Goal: Task Accomplishment & Management: Manage account settings

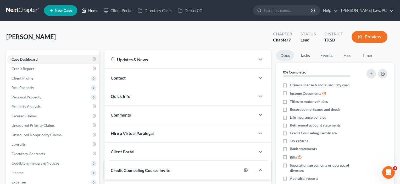
click at [92, 12] on link "Home" at bounding box center [90, 10] width 22 height 9
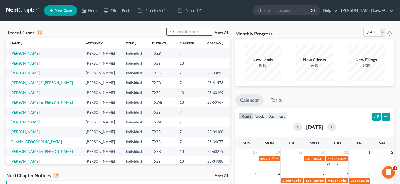
click at [186, 31] on input "search" at bounding box center [194, 32] width 37 height 8
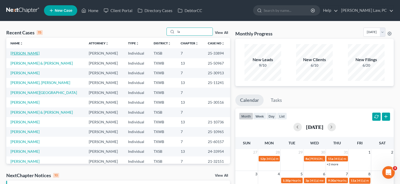
type input "la"
click at [20, 53] on link "[PERSON_NAME]" at bounding box center [24, 53] width 29 height 4
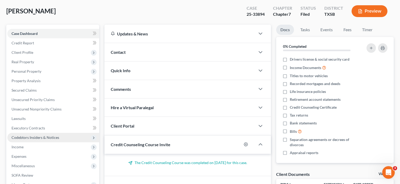
scroll to position [38, 0]
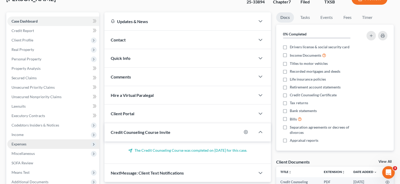
click at [18, 142] on span "Expenses" at bounding box center [19, 143] width 15 height 4
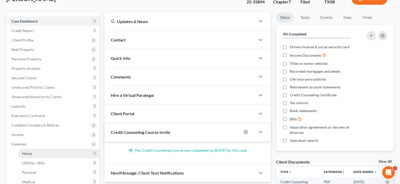
click at [23, 154] on span "Home" at bounding box center [27, 153] width 10 height 4
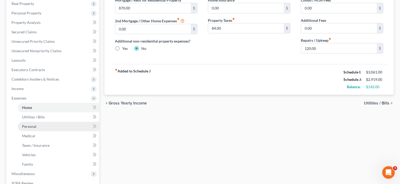
scroll to position [103, 0]
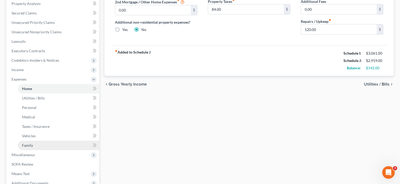
click at [27, 146] on span "Family" at bounding box center [27, 145] width 11 height 4
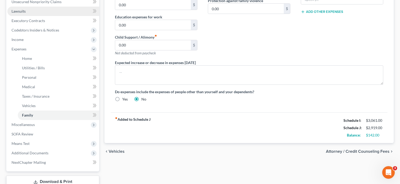
scroll to position [142, 0]
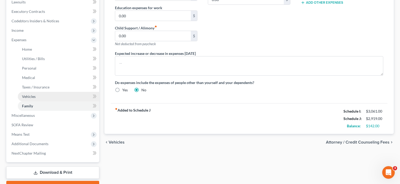
click at [35, 97] on span "Vehicles" at bounding box center [29, 96] width 14 height 4
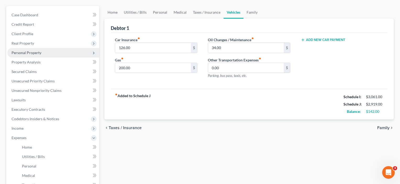
scroll to position [86, 0]
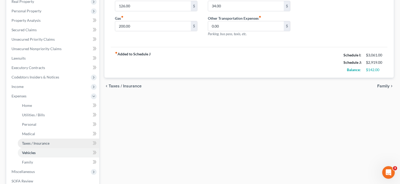
click at [24, 144] on span "Taxes / Insurance" at bounding box center [35, 143] width 27 height 4
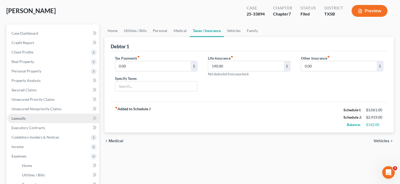
scroll to position [70, 0]
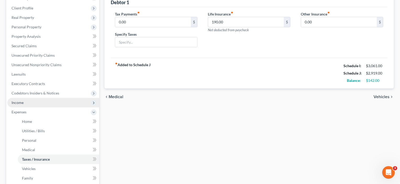
click at [24, 106] on span "Income" at bounding box center [53, 102] width 92 height 9
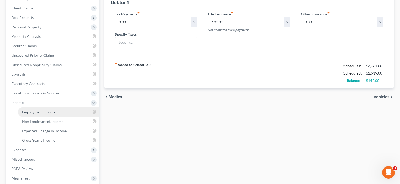
click at [28, 112] on span "Employment Income" at bounding box center [39, 111] width 34 height 4
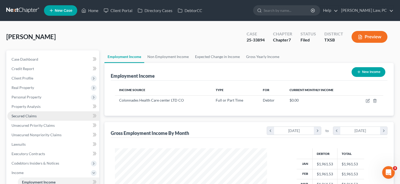
scroll to position [94, 163]
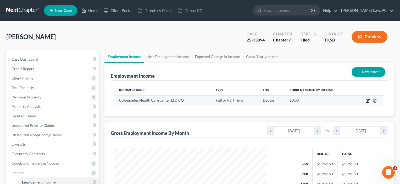
click at [367, 102] on icon "button" at bounding box center [368, 100] width 4 height 4
select select "0"
select select "45"
select select "2"
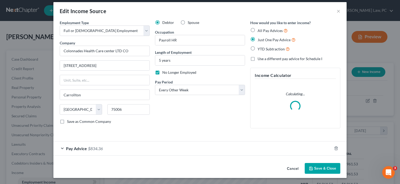
scroll to position [4, 0]
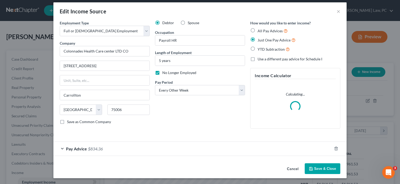
click at [312, 167] on icon "button" at bounding box center [311, 168] width 4 height 4
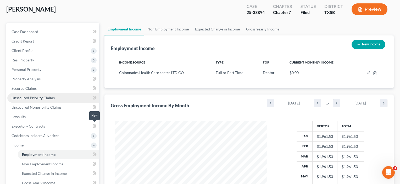
scroll to position [29, 0]
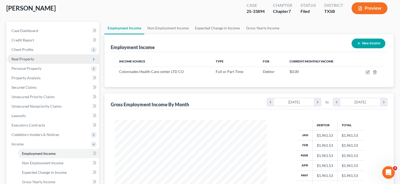
click at [24, 60] on span "Real Property" at bounding box center [23, 59] width 23 height 4
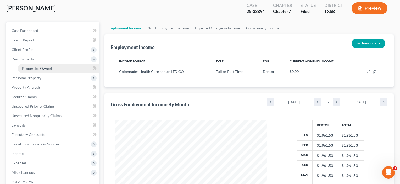
click at [29, 68] on span "Properties Owned" at bounding box center [37, 68] width 30 height 4
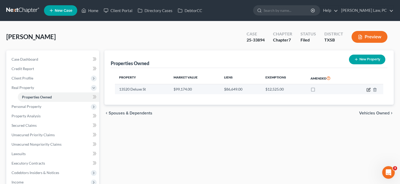
click at [368, 89] on icon "button" at bounding box center [368, 89] width 4 height 4
select select "45"
select select "0"
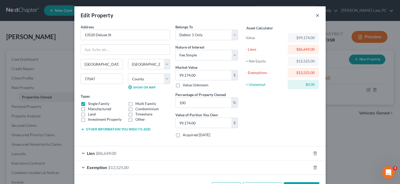
click at [316, 16] on button "×" at bounding box center [318, 15] width 4 height 6
